Goal: Book appointment/travel/reservation

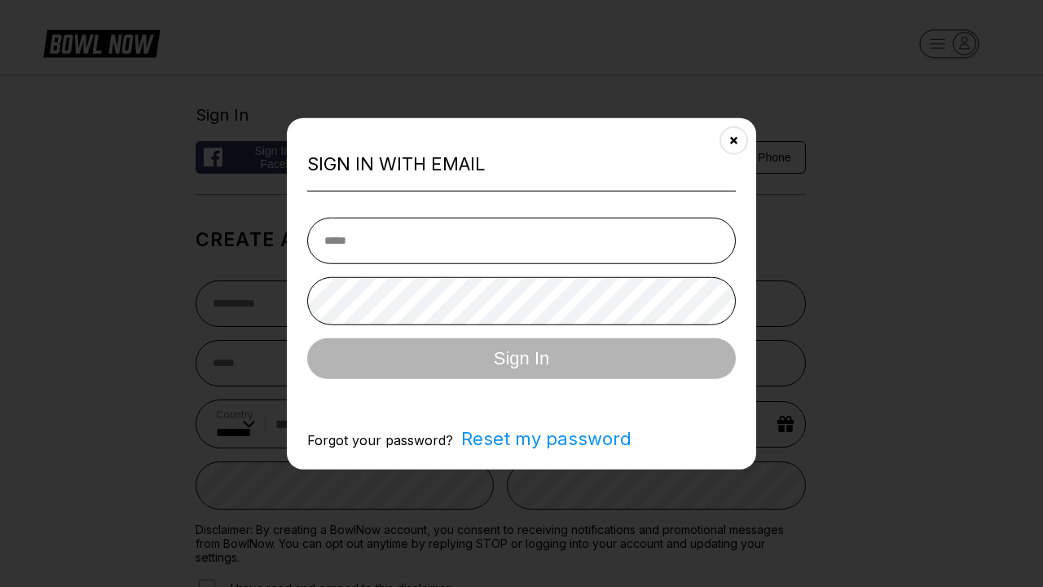
select select "**"
type input "**********"
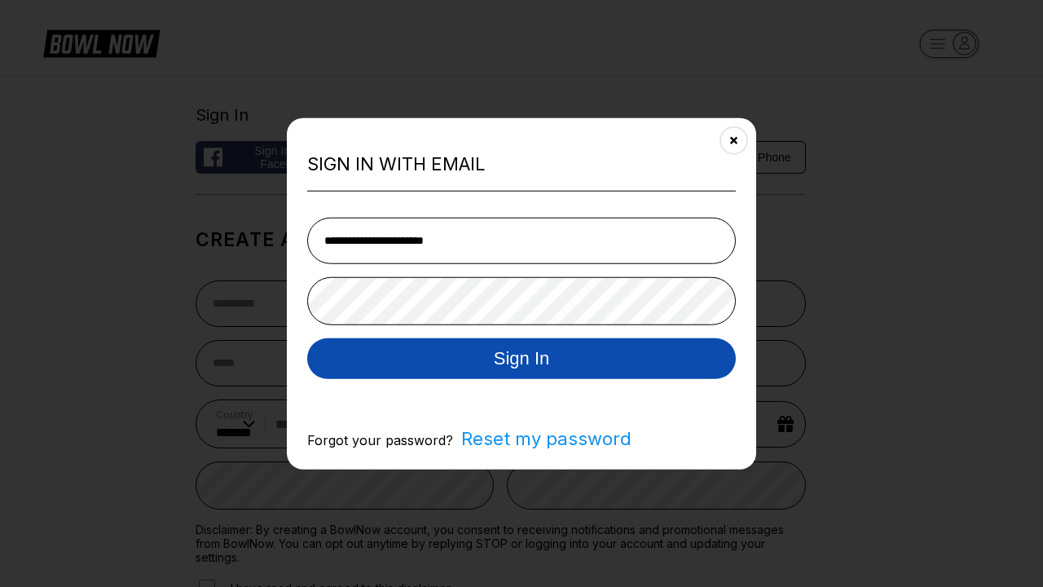
click at [521, 359] on button "Sign In" at bounding box center [521, 357] width 429 height 41
